Goal: Task Accomplishment & Management: Use online tool/utility

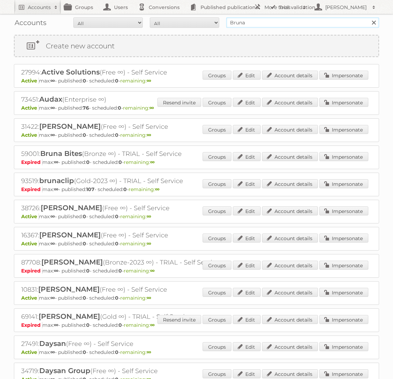
click at [251, 22] on input "Bruna" at bounding box center [302, 22] width 153 height 10
type input "disney"
click at [369, 17] on input "Search" at bounding box center [374, 22] width 10 height 10
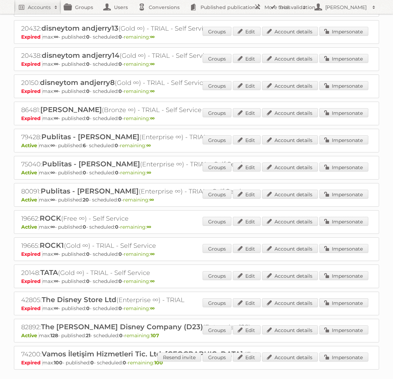
scroll to position [359, 0]
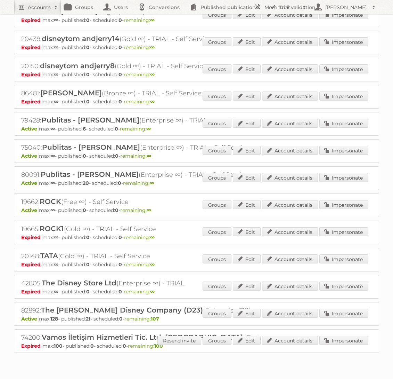
click at [337, 314] on div "Groups Edit Account details Impersonate" at bounding box center [286, 313] width 166 height 10
click at [335, 308] on link "Impersonate" at bounding box center [344, 312] width 49 height 9
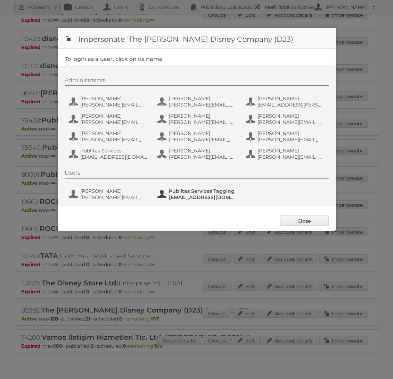
click at [203, 191] on span "Publitas Services Tagging" at bounding box center [202, 191] width 67 height 6
